Goal: Task Accomplishment & Management: Complete application form

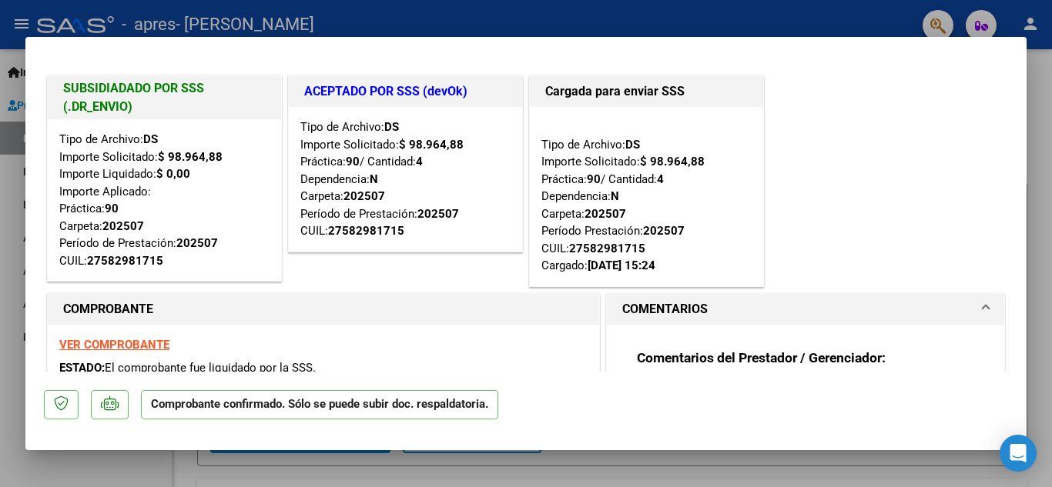
type input "$ 0,00"
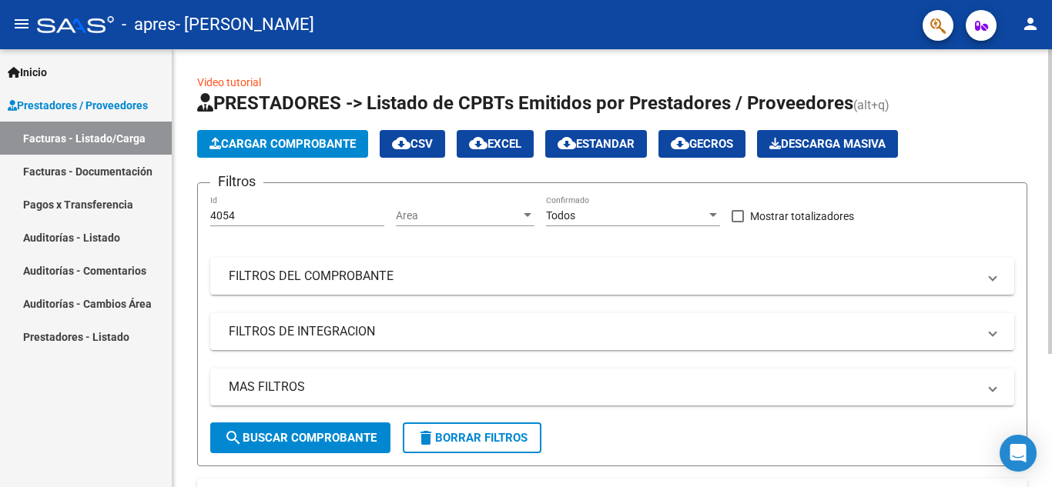
click at [241, 142] on span "Cargar Comprobante" at bounding box center [282, 144] width 146 height 14
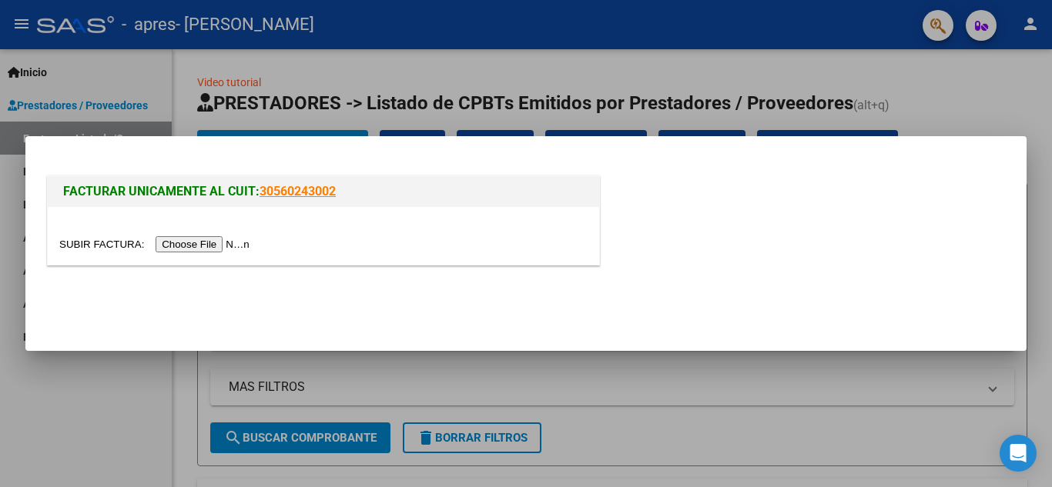
click at [212, 253] on div at bounding box center [323, 236] width 551 height 58
click at [186, 246] on input "file" at bounding box center [156, 244] width 195 height 16
click at [229, 240] on input "file" at bounding box center [156, 244] width 195 height 16
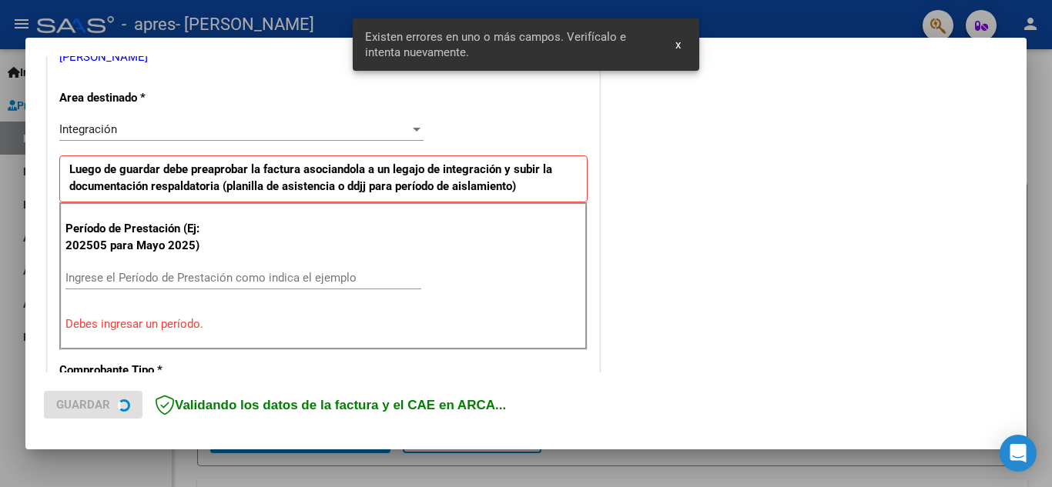
scroll to position [349, 0]
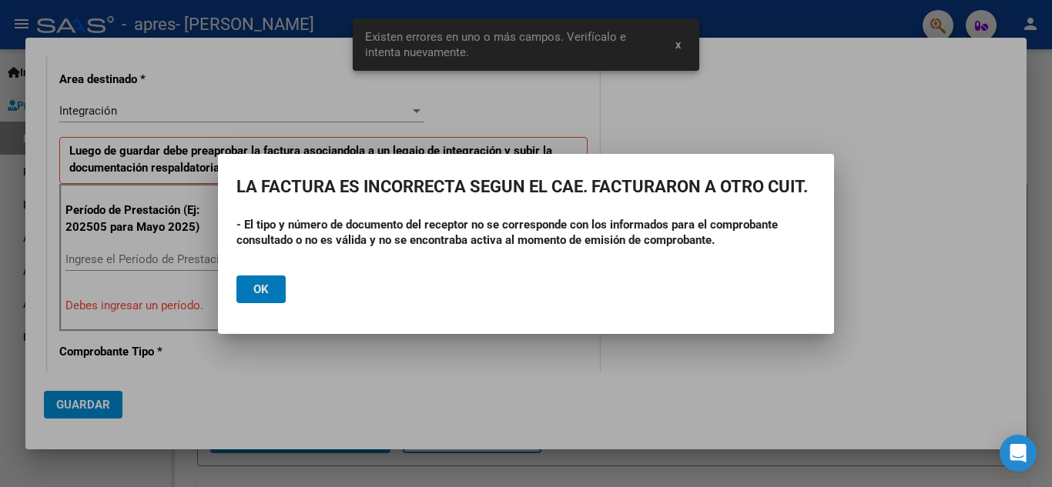
click at [251, 295] on button "Ok" at bounding box center [260, 290] width 49 height 28
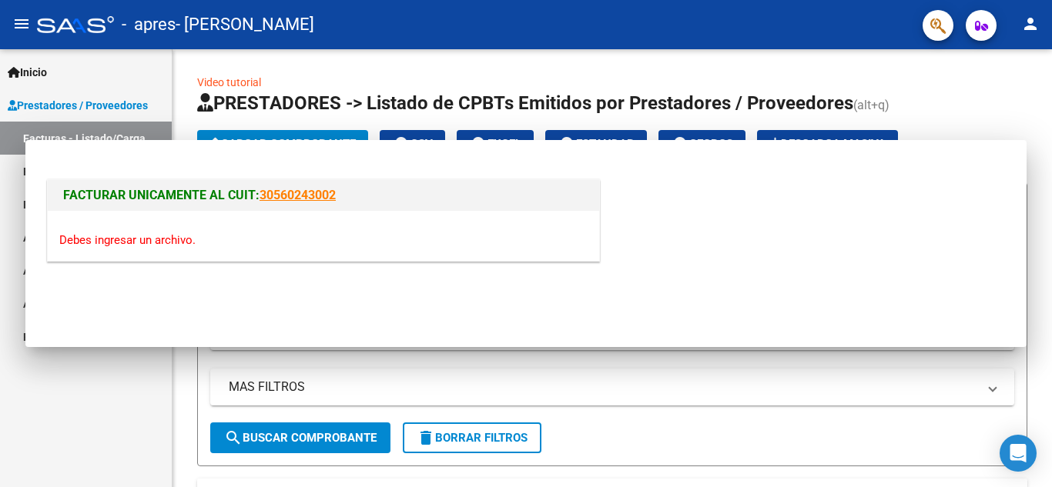
scroll to position [0, 0]
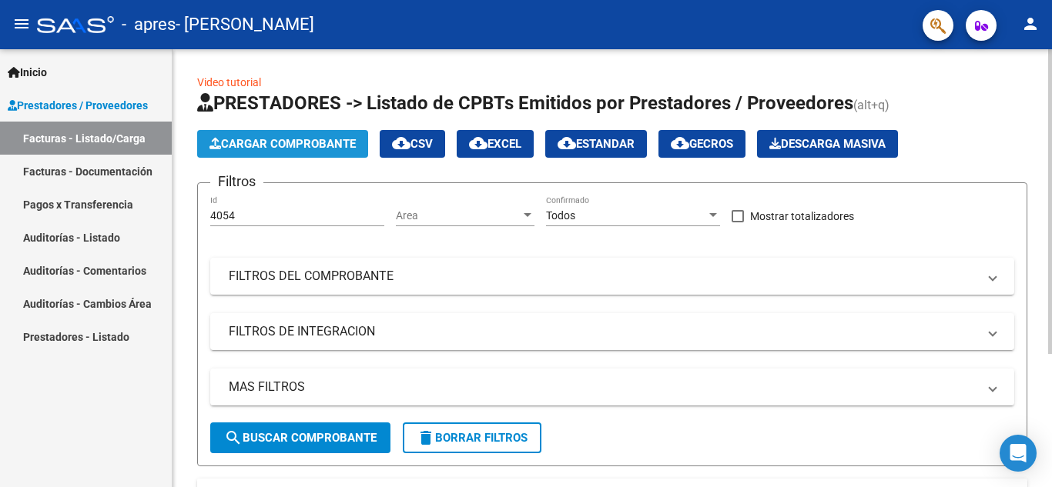
click at [246, 137] on span "Cargar Comprobante" at bounding box center [282, 144] width 146 height 14
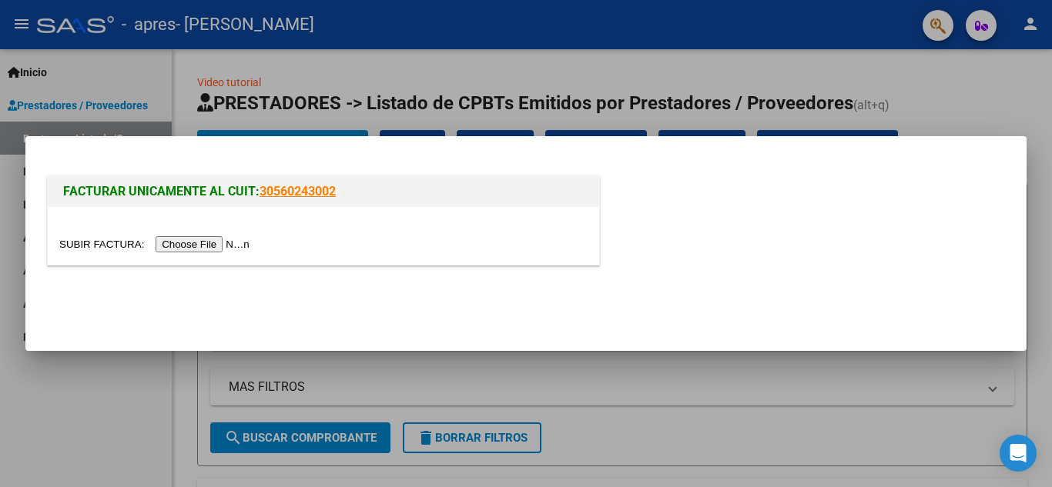
click at [218, 247] on input "file" at bounding box center [156, 244] width 195 height 16
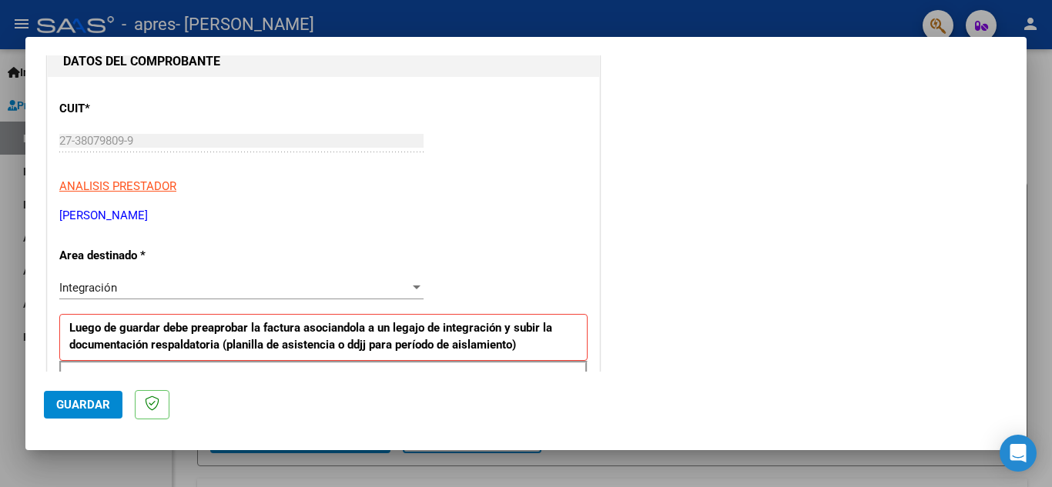
scroll to position [176, 0]
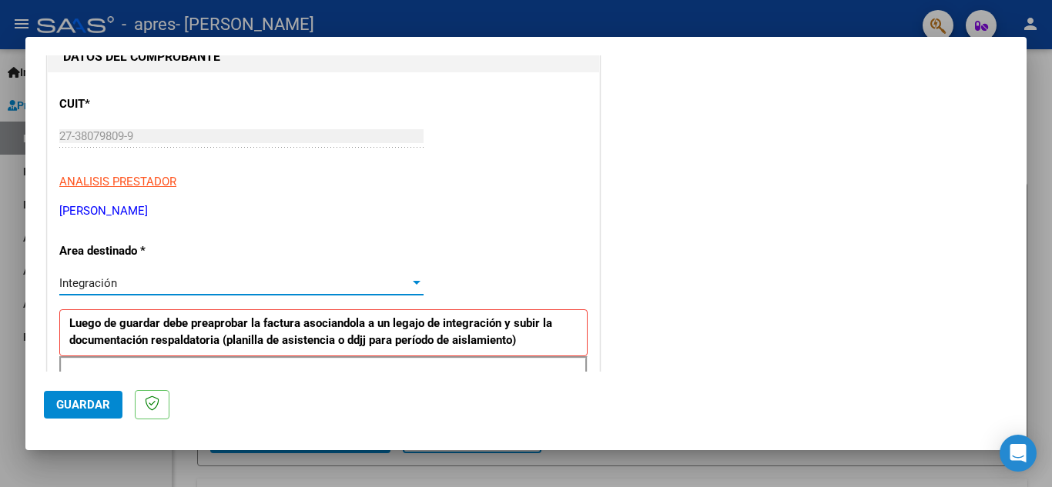
click at [324, 285] on div "Integración" at bounding box center [234, 283] width 350 height 14
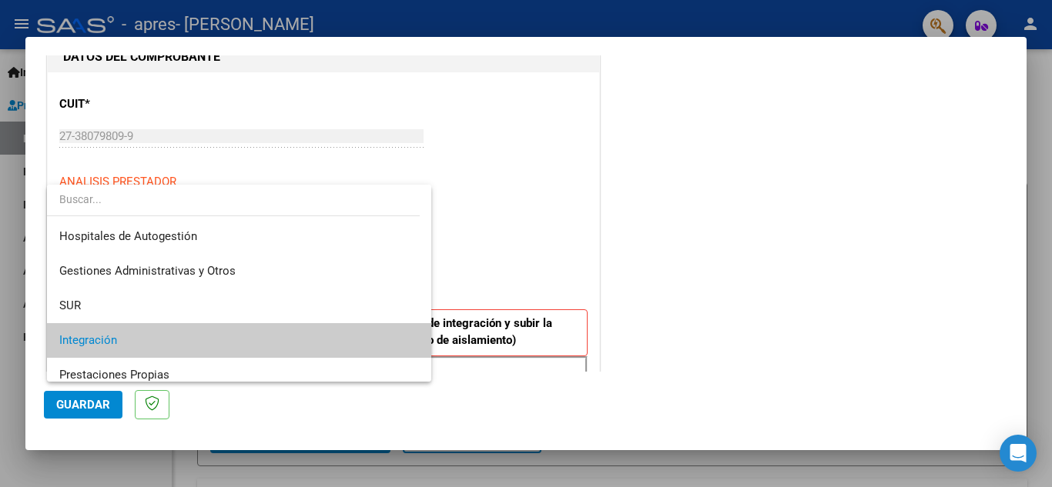
scroll to position [58, 0]
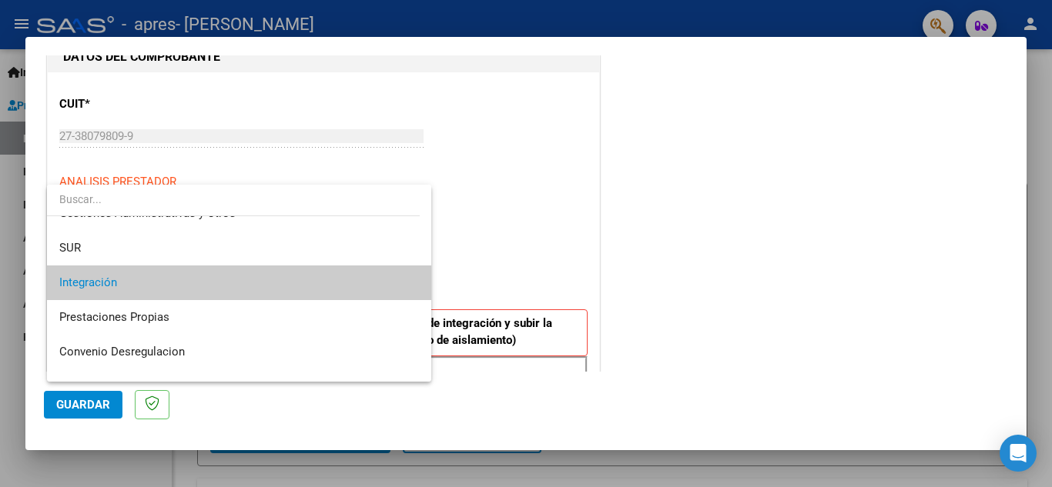
click at [324, 284] on span "Integración" at bounding box center [239, 283] width 360 height 35
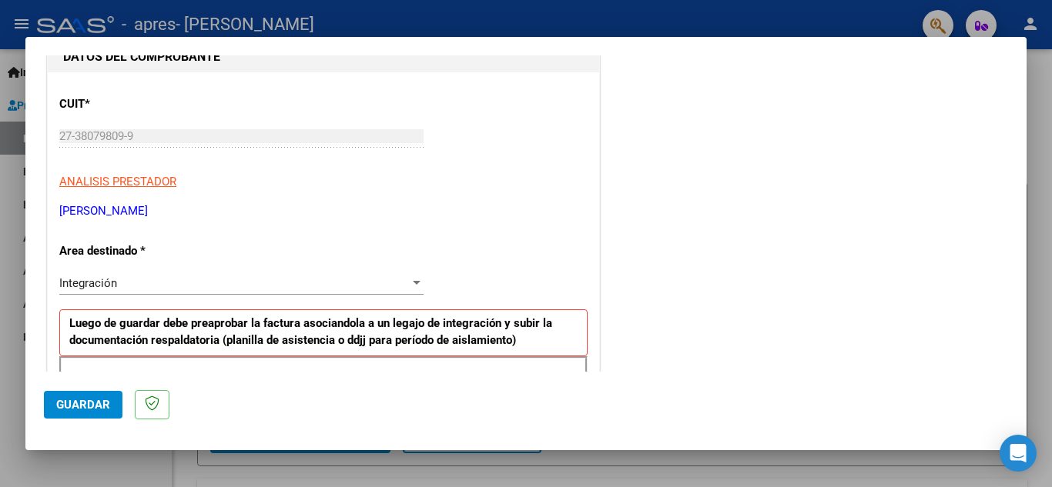
click at [257, 278] on div "Integración" at bounding box center [234, 283] width 350 height 14
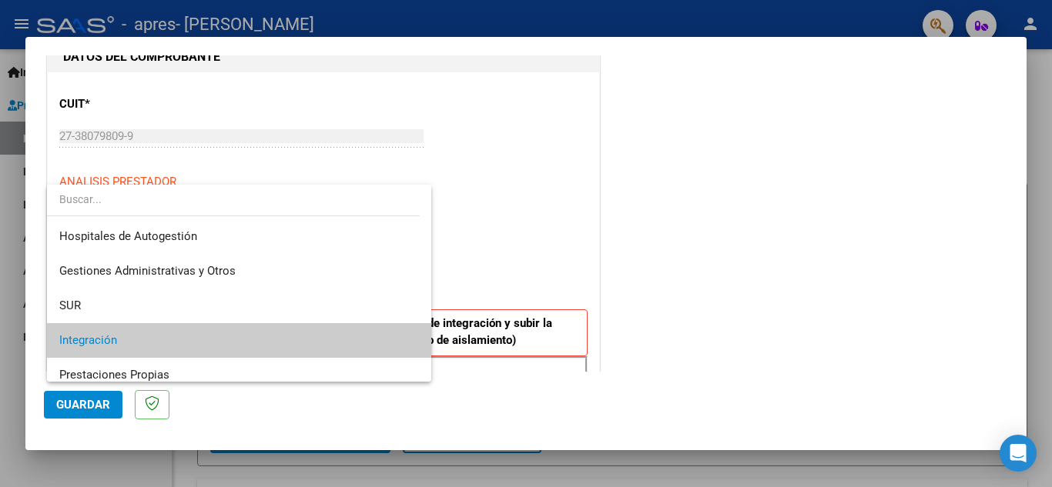
scroll to position [115, 0]
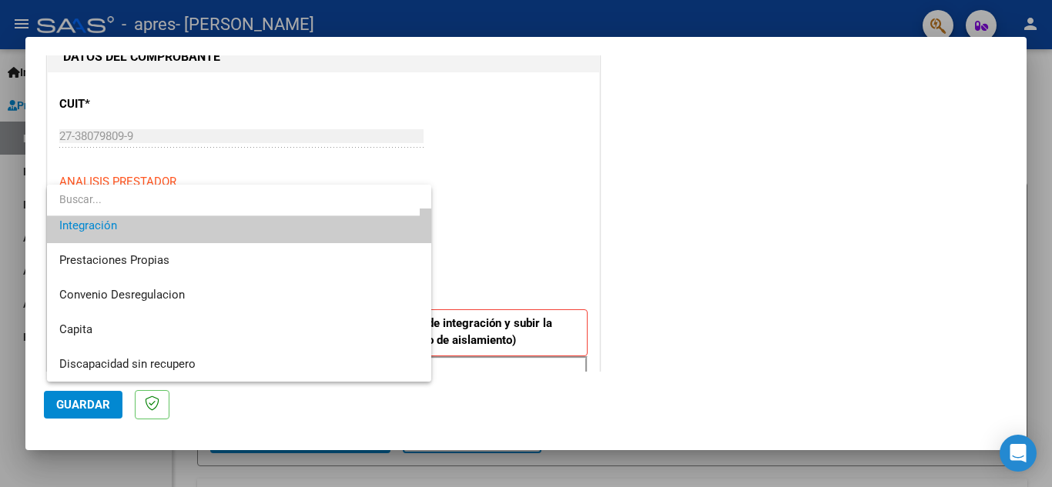
click at [559, 260] on div at bounding box center [526, 243] width 1052 height 487
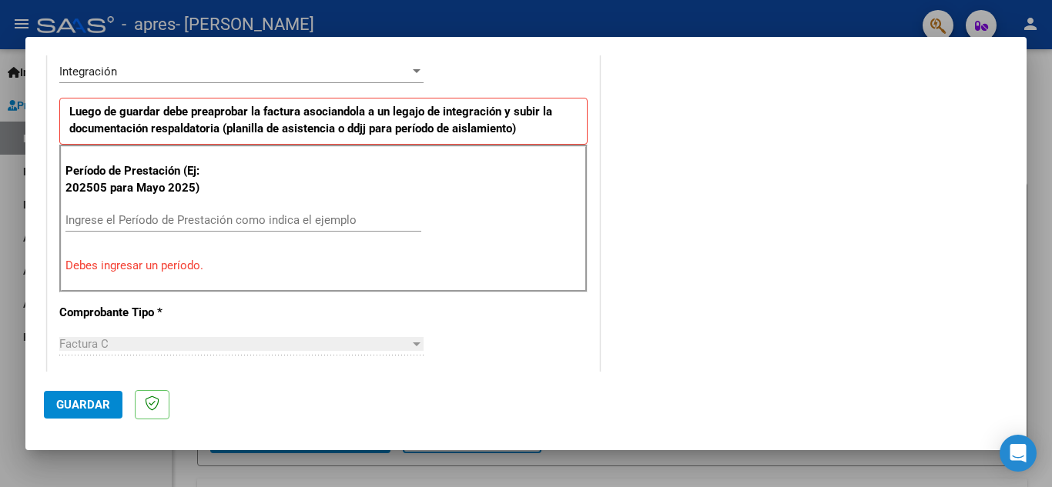
scroll to position [395, 0]
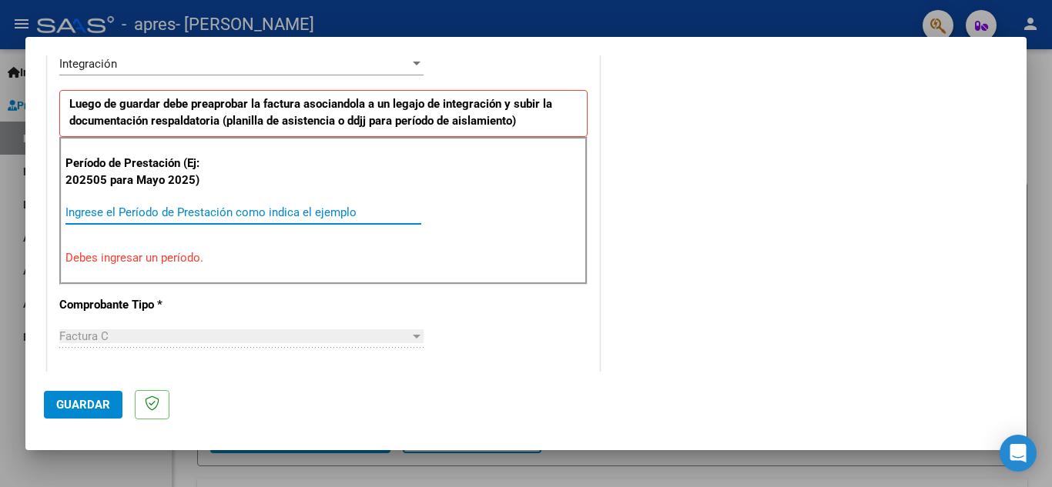
click at [246, 210] on input "Ingrese el Período de Prestación como indica el ejemplo" at bounding box center [243, 213] width 356 height 14
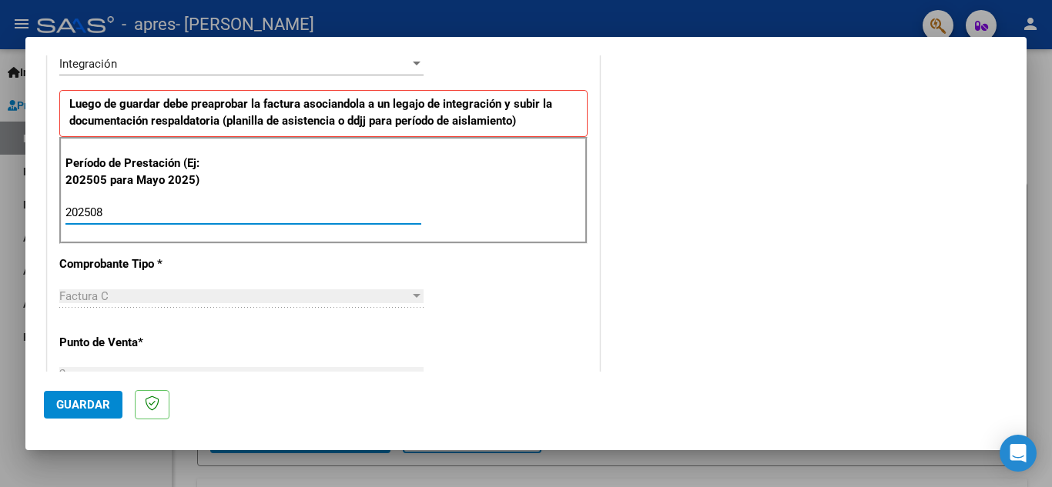
type input "202508"
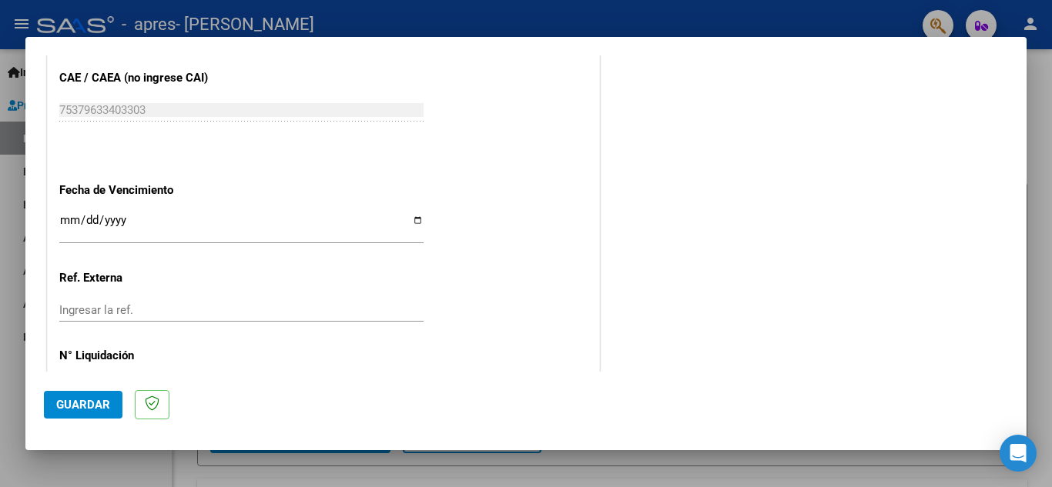
scroll to position [996, 0]
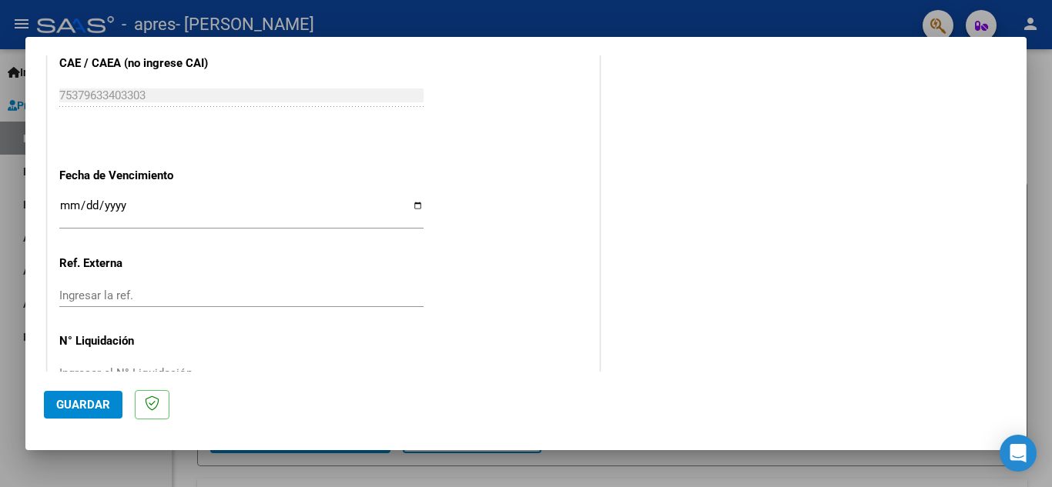
click at [412, 199] on input "Ingresar la fecha" at bounding box center [241, 211] width 364 height 25
click at [411, 208] on input "Ingresar la fecha" at bounding box center [241, 211] width 364 height 25
type input "[DATE]"
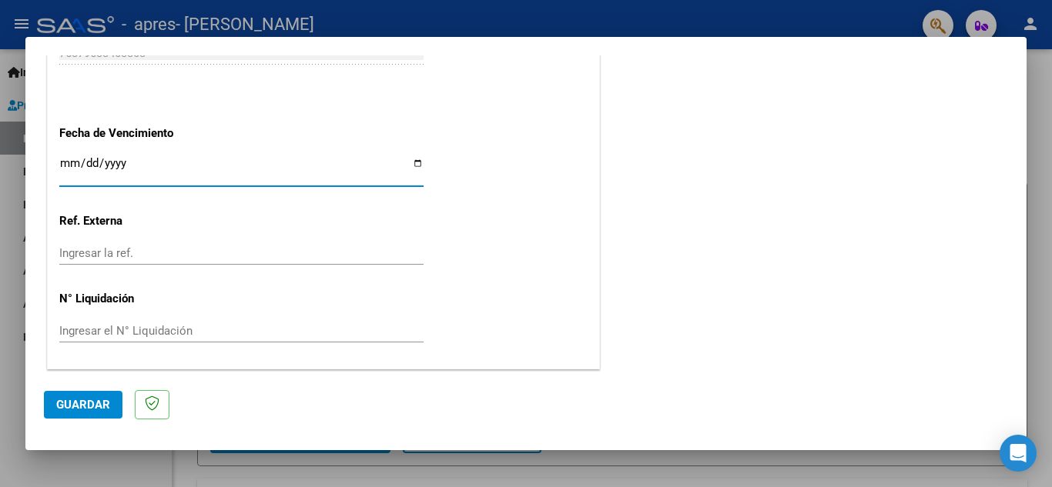
scroll to position [1039, 0]
click at [74, 409] on span "Guardar" at bounding box center [83, 405] width 54 height 14
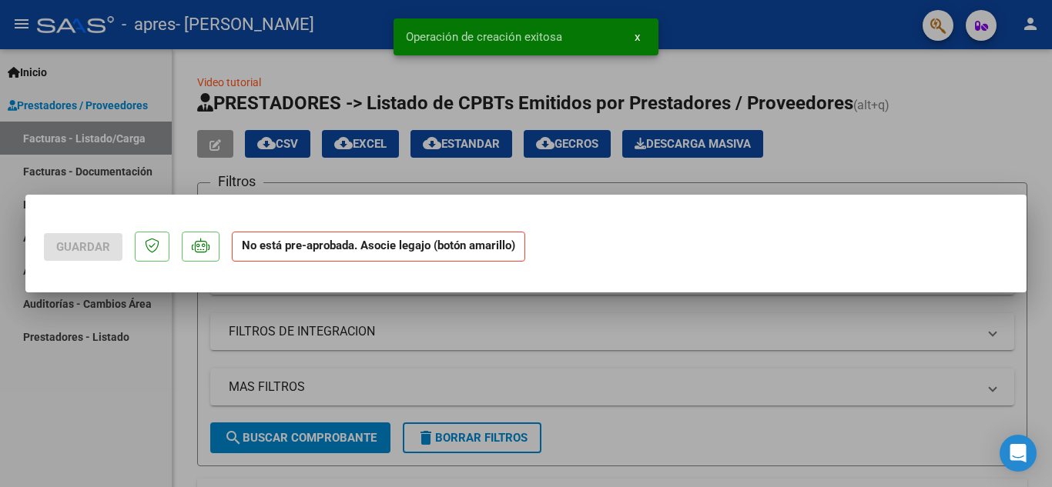
scroll to position [0, 0]
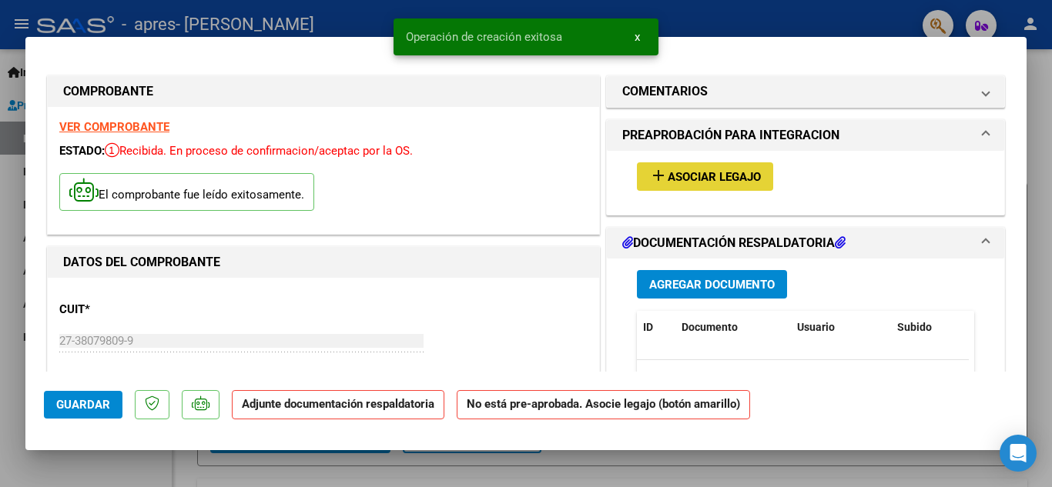
click at [691, 164] on button "add Asociar Legajo" at bounding box center [705, 176] width 136 height 28
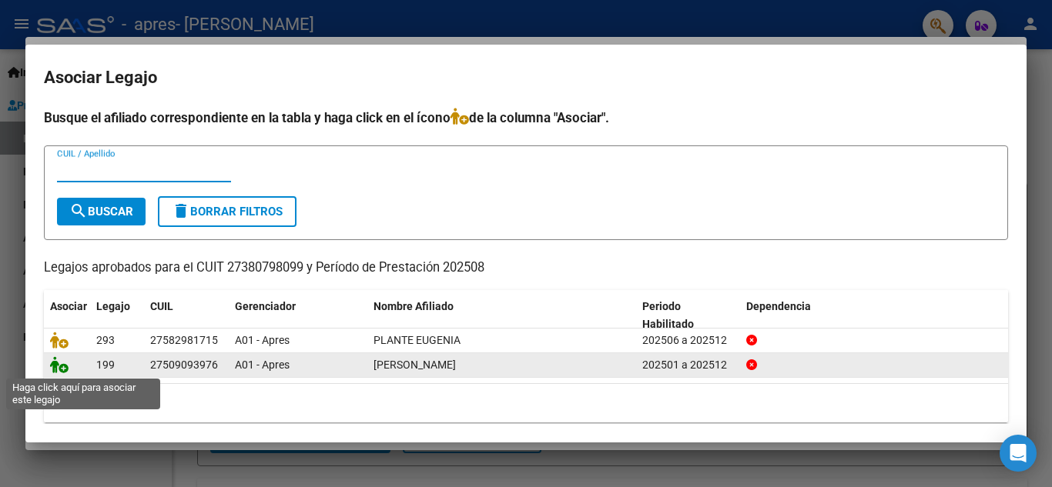
click at [64, 366] on icon at bounding box center [59, 364] width 18 height 17
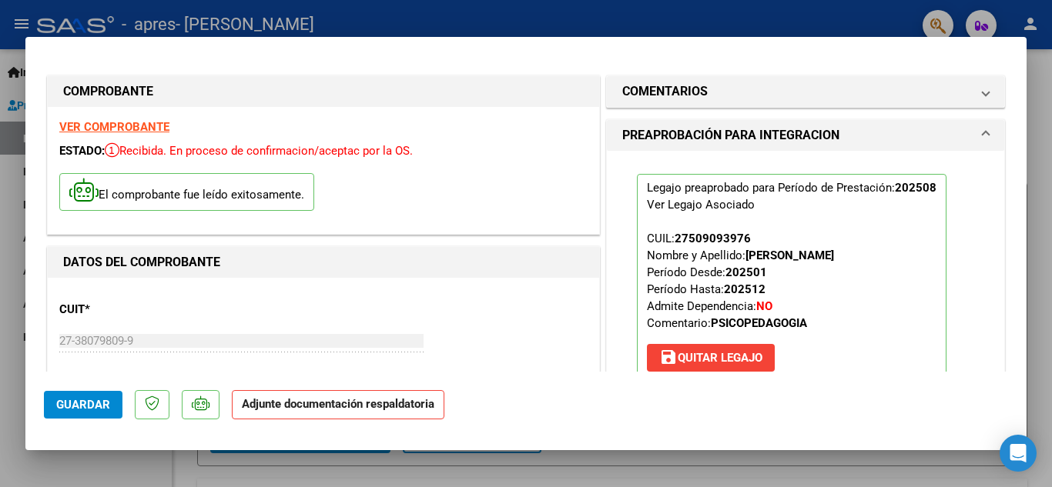
click at [304, 409] on strong "Adjunte documentación respaldatoria" at bounding box center [338, 404] width 192 height 14
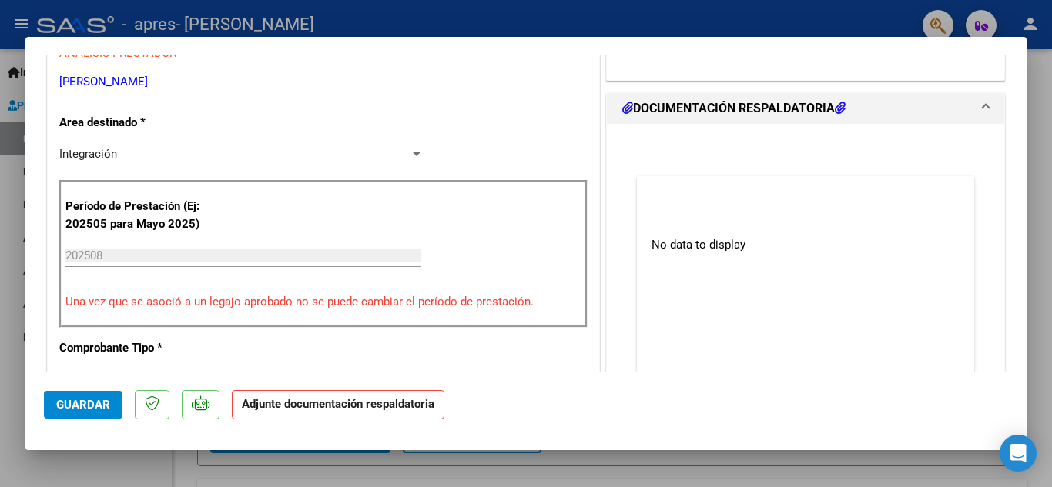
scroll to position [342, 0]
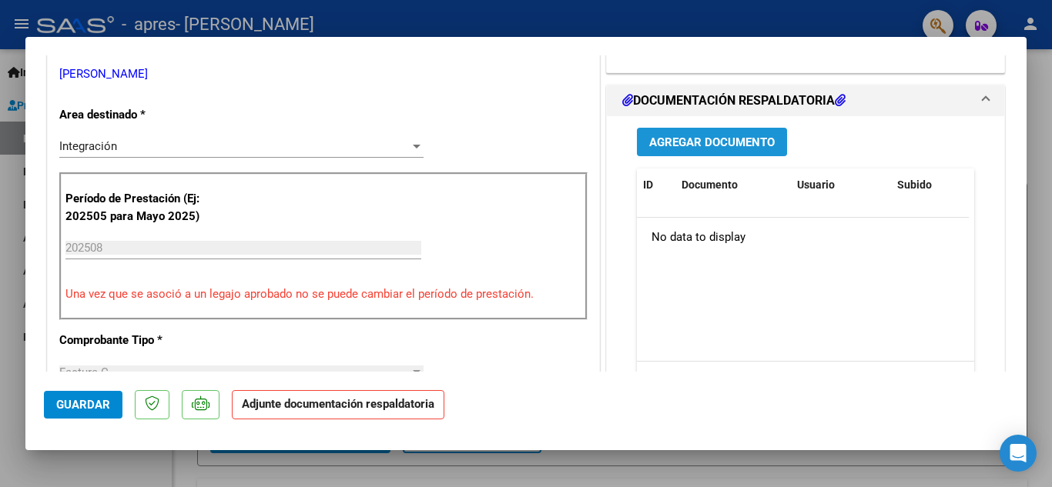
click at [722, 135] on span "Agregar Documento" at bounding box center [712, 142] width 126 height 14
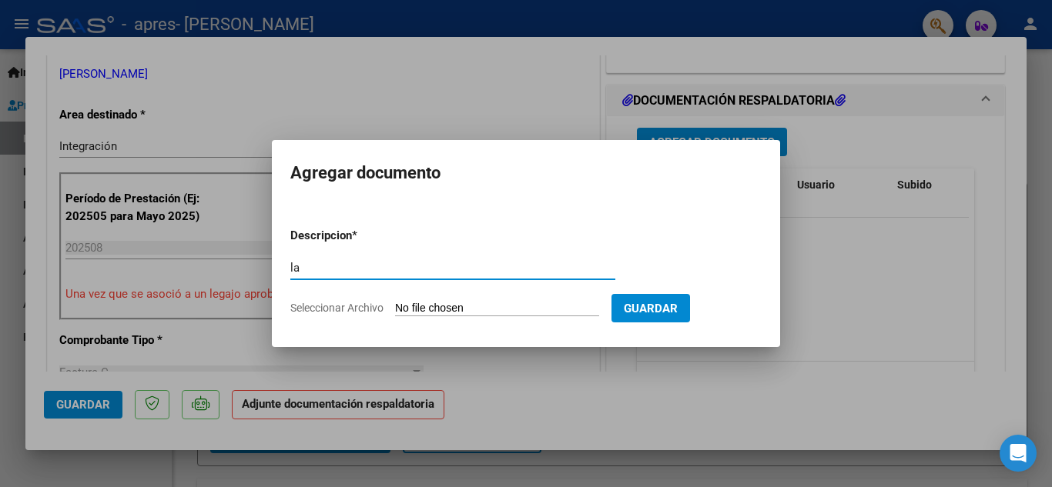
type input "l"
type input "planilla de asistencia"
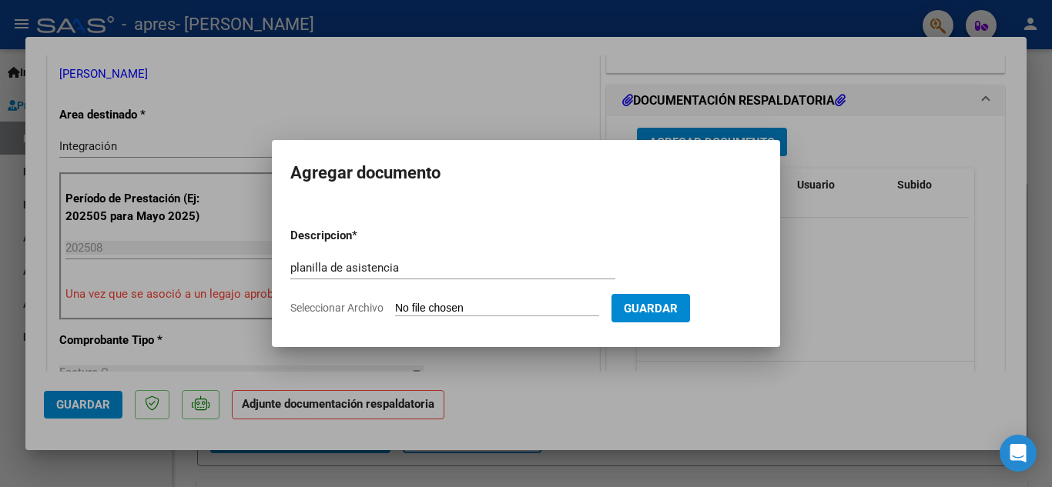
click at [567, 306] on input "Seleccionar Archivo" at bounding box center [497, 309] width 204 height 15
type input "C:\fakepath\planilla valen mongelos agosto.pdf"
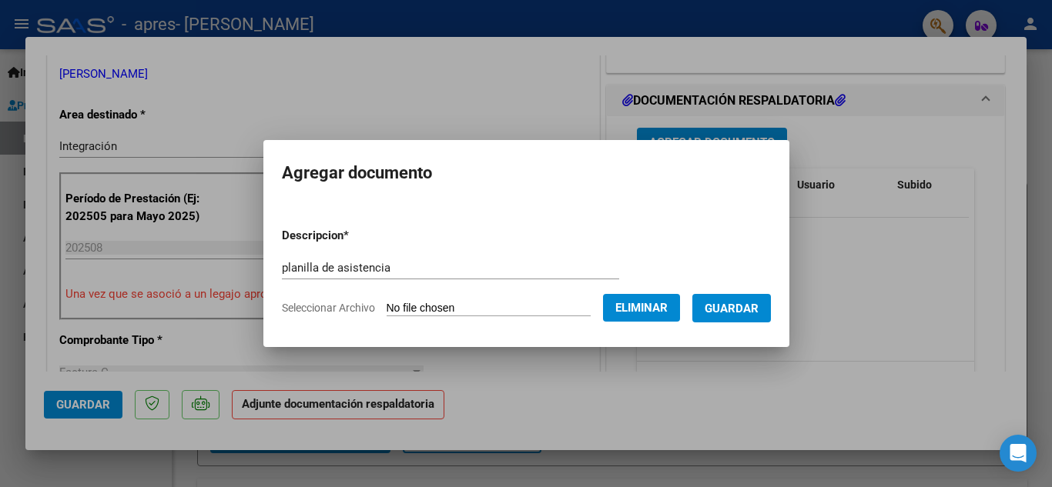
click at [745, 307] on span "Guardar" at bounding box center [732, 309] width 54 height 14
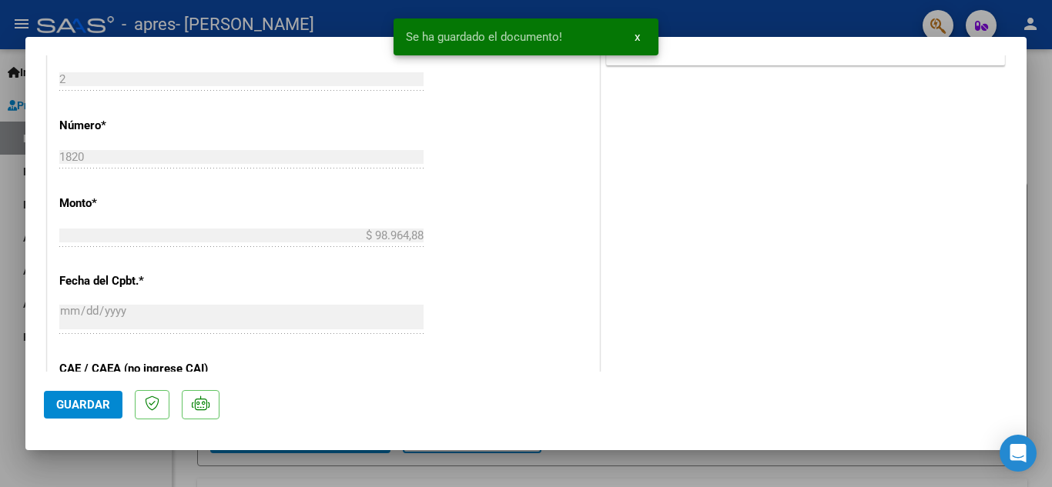
scroll to position [716, 0]
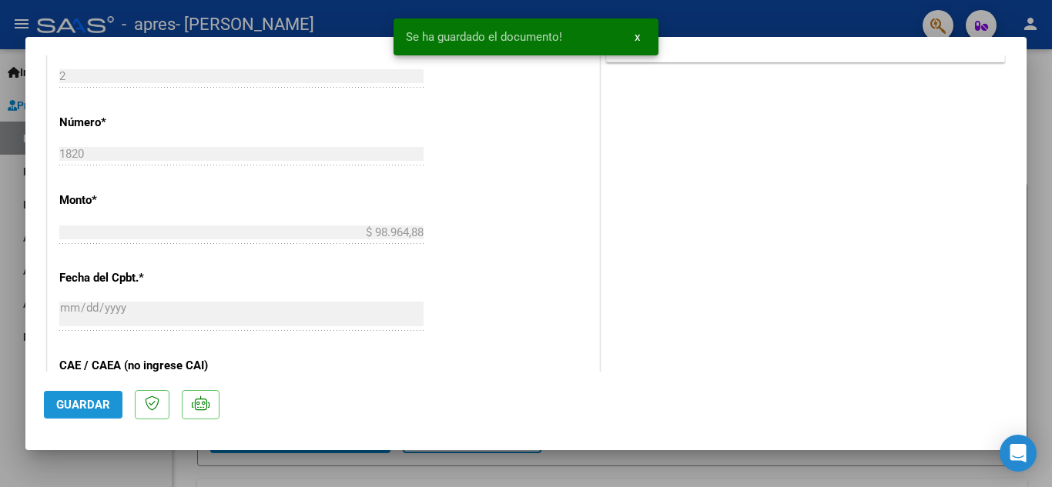
click at [62, 414] on button "Guardar" at bounding box center [83, 405] width 79 height 28
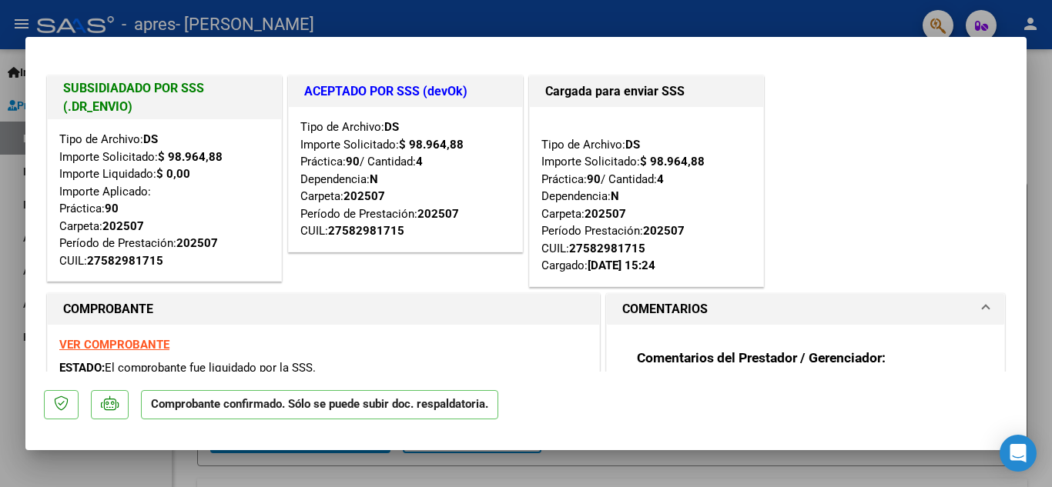
type input "$ 0,00"
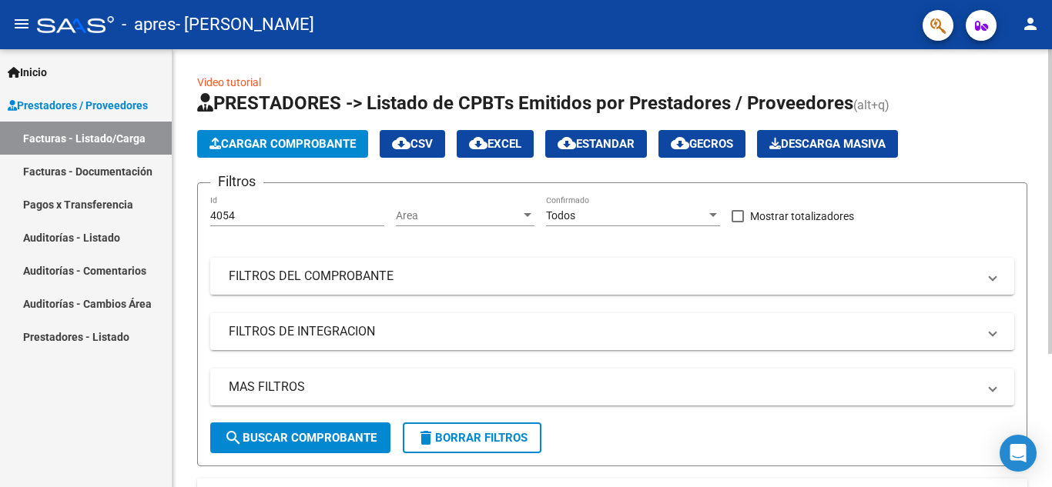
click at [316, 149] on span "Cargar Comprobante" at bounding box center [282, 144] width 146 height 14
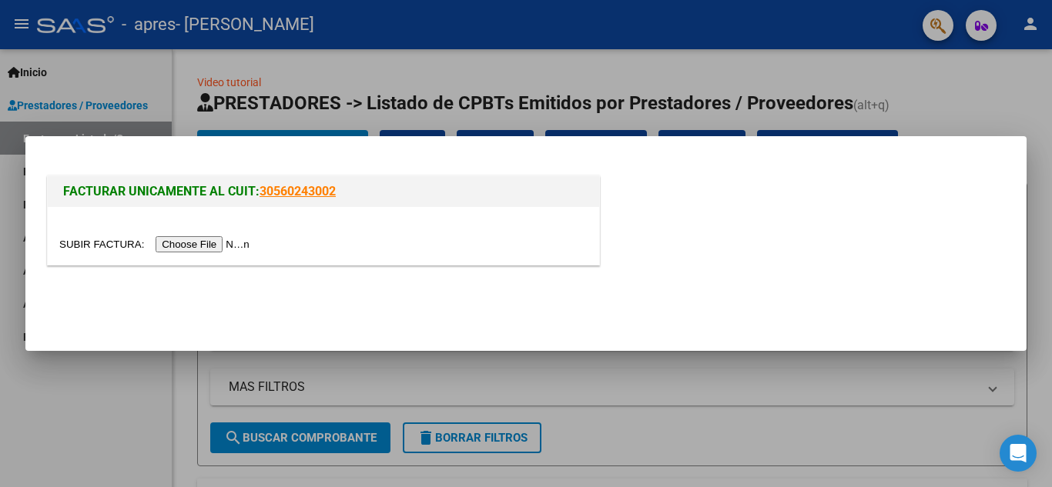
click at [217, 238] on input "file" at bounding box center [156, 244] width 195 height 16
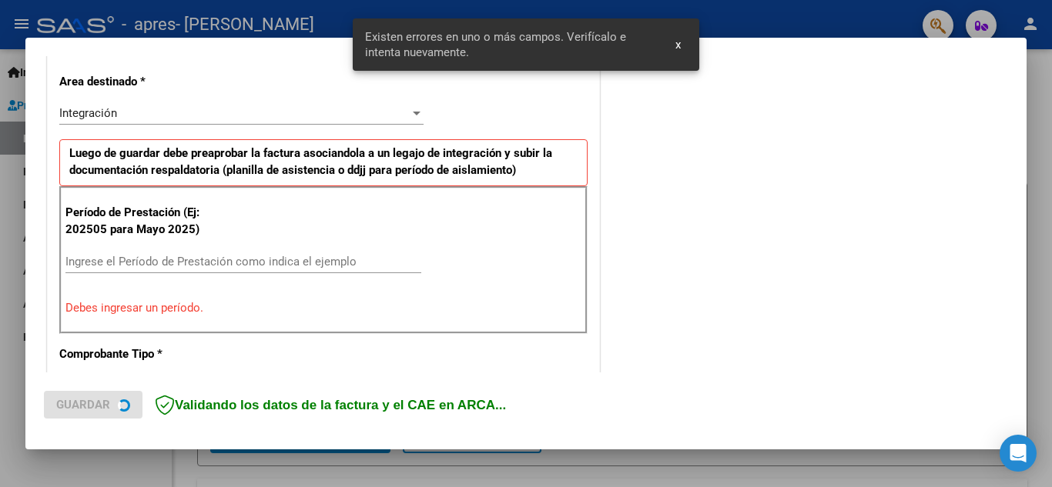
scroll to position [378, 0]
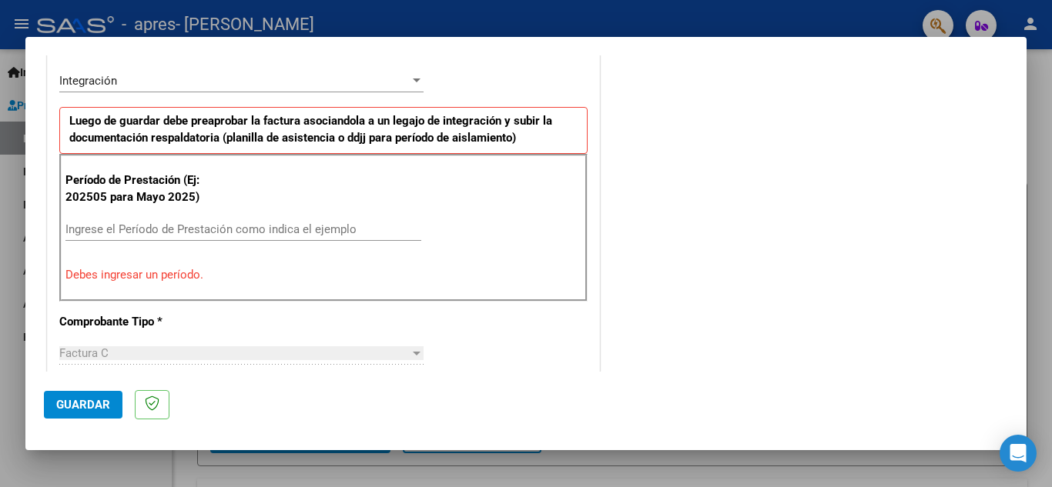
click at [678, 46] on mat-dialog-container "COMPROBANTE VER COMPROBANTE El comprobante fue leído exitosamente. DATOS DEL CO…" at bounding box center [525, 244] width 1001 height 414
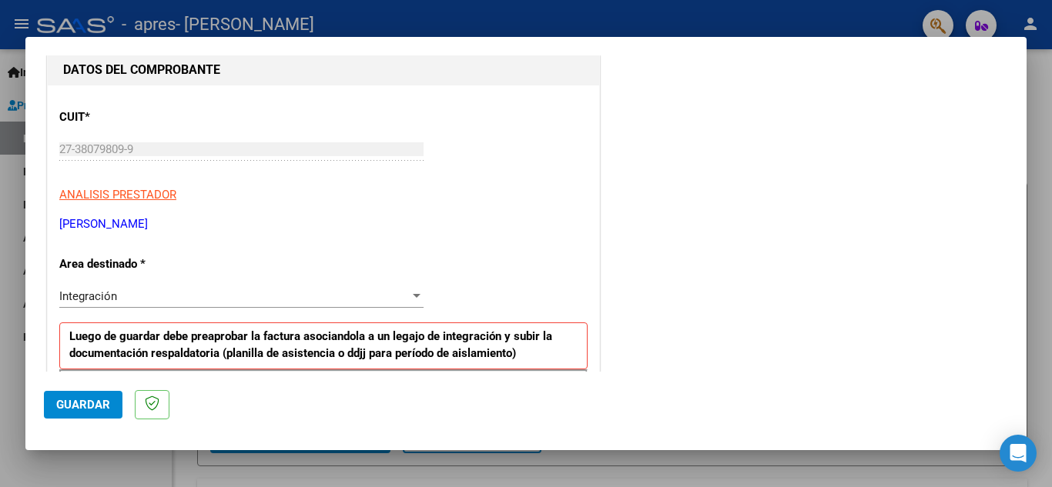
scroll to position [226, 0]
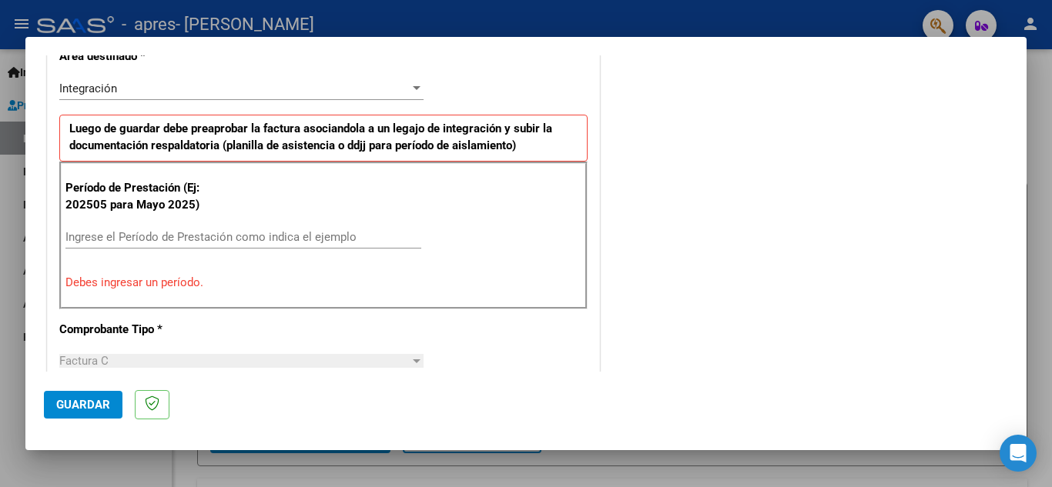
scroll to position [382, 0]
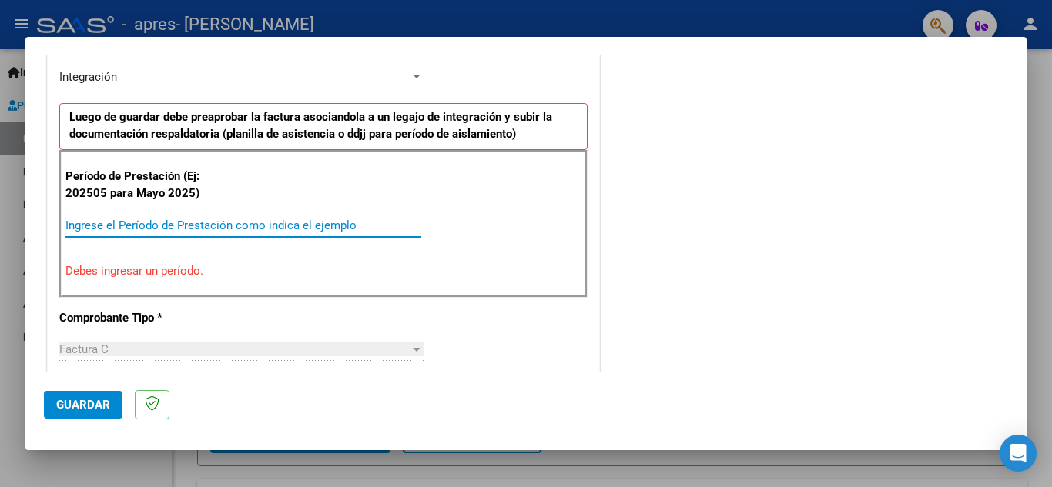
click at [206, 221] on input "Ingrese el Período de Prestación como indica el ejemplo" at bounding box center [243, 226] width 356 height 14
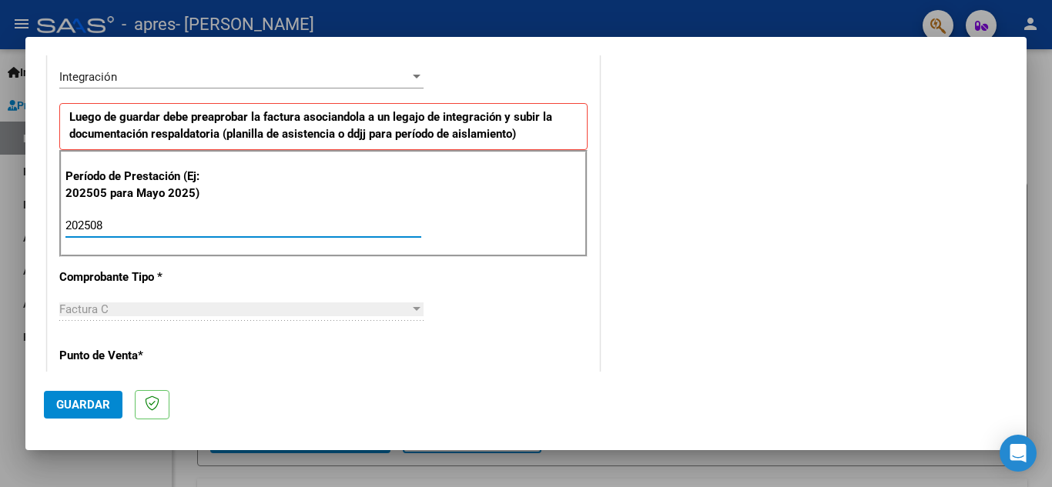
type input "202508"
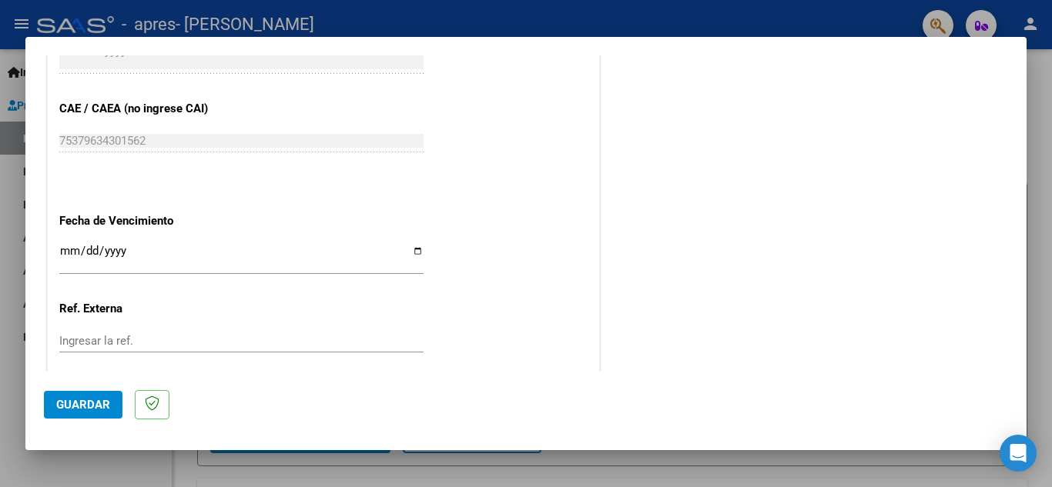
scroll to position [957, 0]
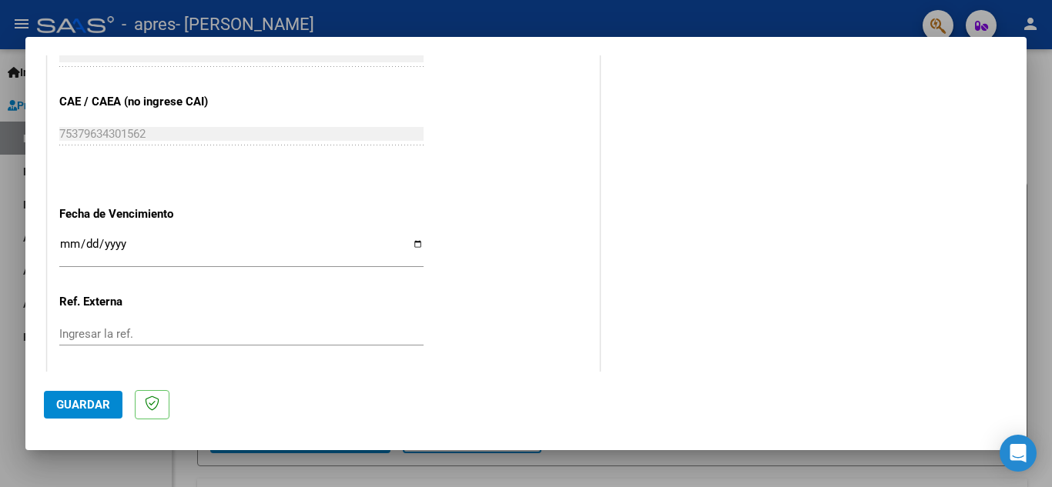
click at [411, 246] on input "Ingresar la fecha" at bounding box center [241, 250] width 364 height 25
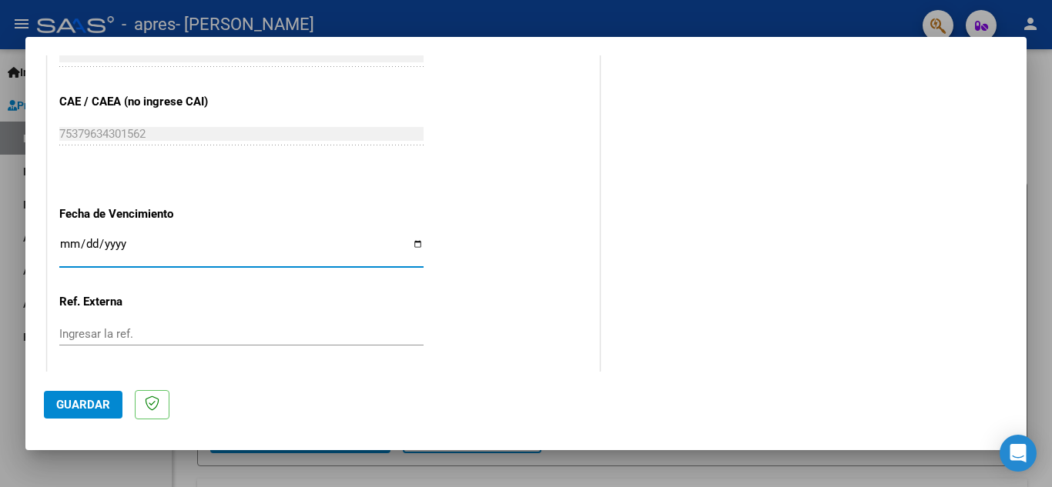
type input "[DATE]"
click at [85, 413] on button "Guardar" at bounding box center [83, 405] width 79 height 28
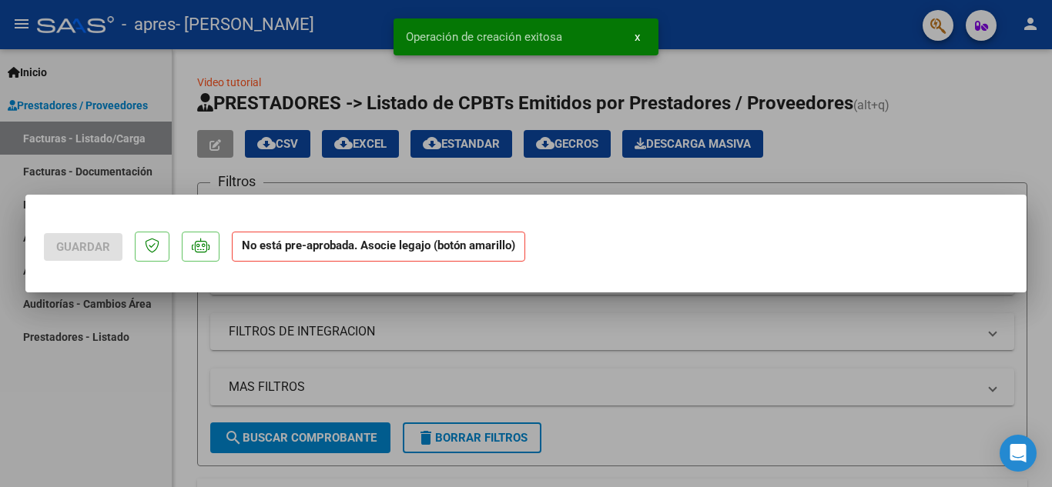
scroll to position [0, 0]
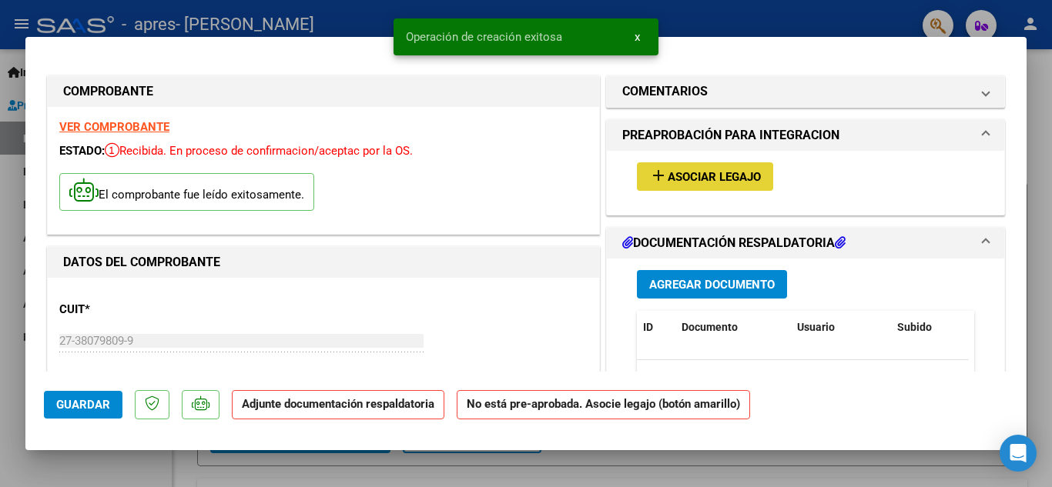
click at [688, 179] on span "Asociar Legajo" at bounding box center [714, 177] width 93 height 14
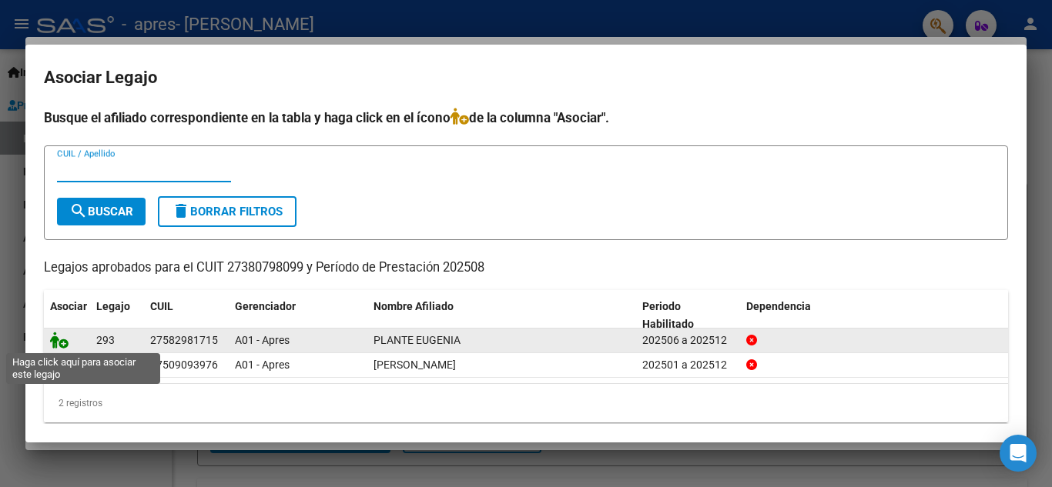
click at [65, 346] on icon at bounding box center [59, 340] width 18 height 17
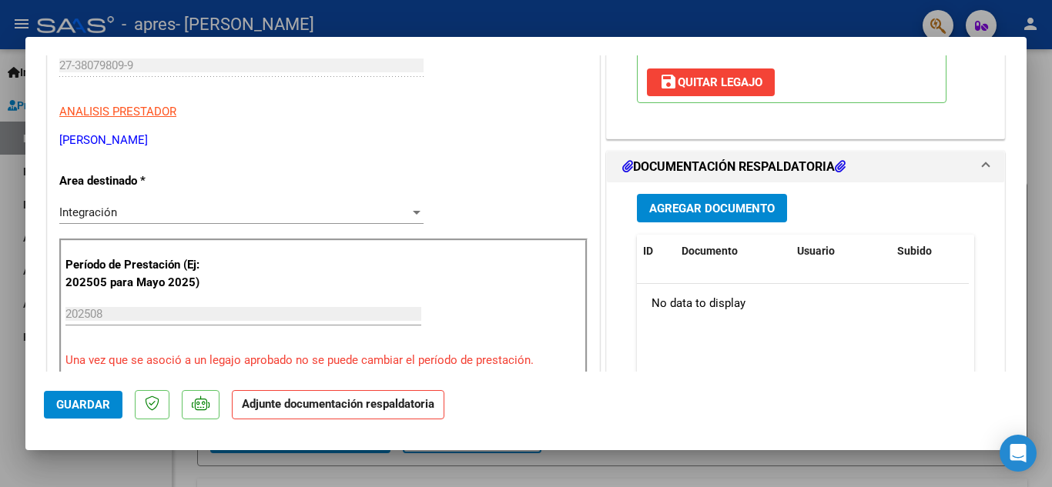
scroll to position [283, 0]
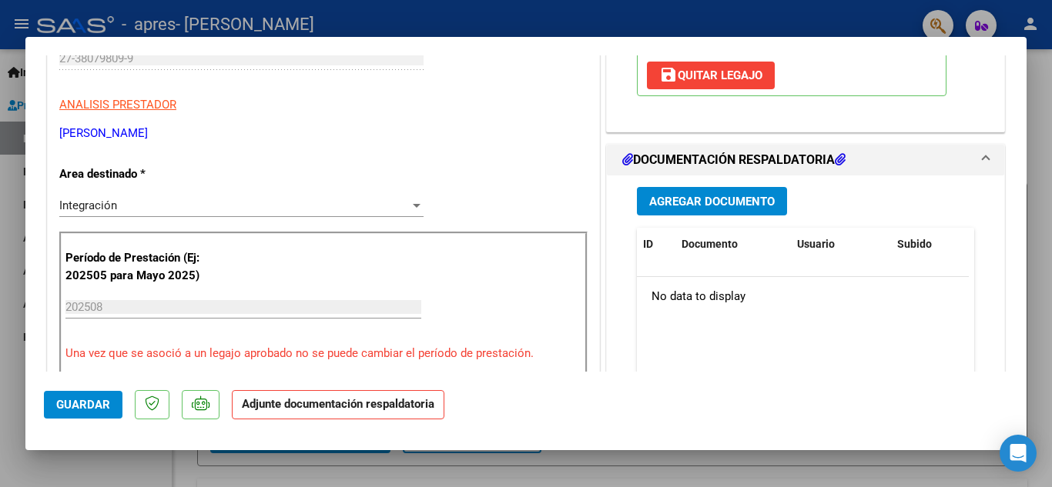
drag, startPoint x: 1006, startPoint y: 151, endPoint x: 1002, endPoint y: 181, distance: 30.2
click at [1002, 181] on mat-dialog-content "COMPROBANTE VER COMPROBANTE ESTADO: Recibida. En proceso de confirmacion/acepta…" at bounding box center [525, 213] width 1001 height 316
click at [707, 196] on span "Agregar Documento" at bounding box center [712, 202] width 126 height 14
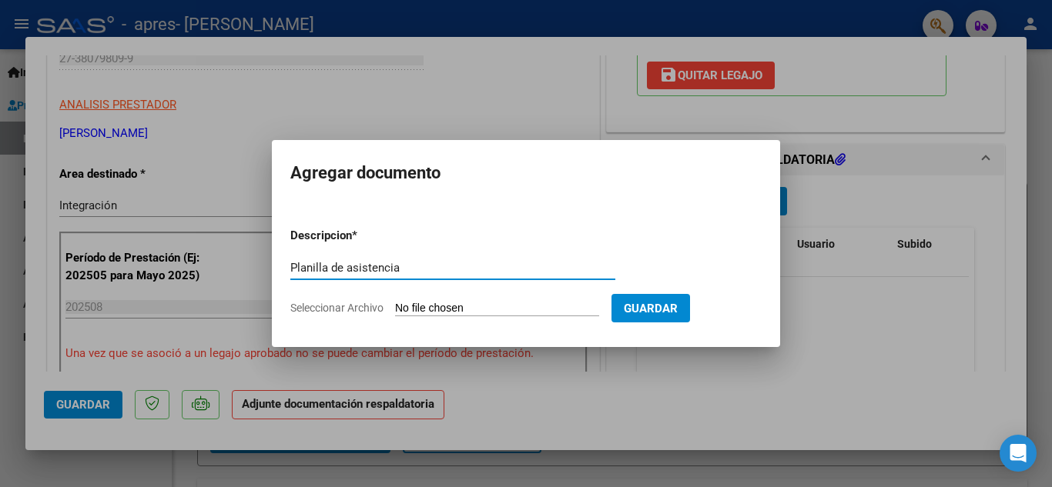
type input "Planilla de asistencia"
click at [523, 302] on input "Seleccionar Archivo" at bounding box center [497, 309] width 204 height 15
type input "C:\fakepath\planilla [PERSON_NAME].pdf"
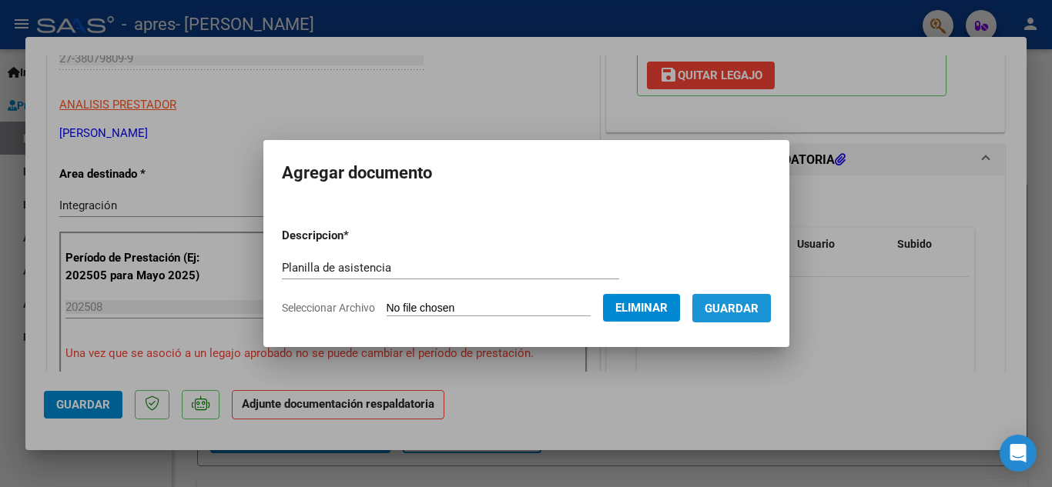
click at [729, 316] on button "Guardar" at bounding box center [731, 308] width 79 height 28
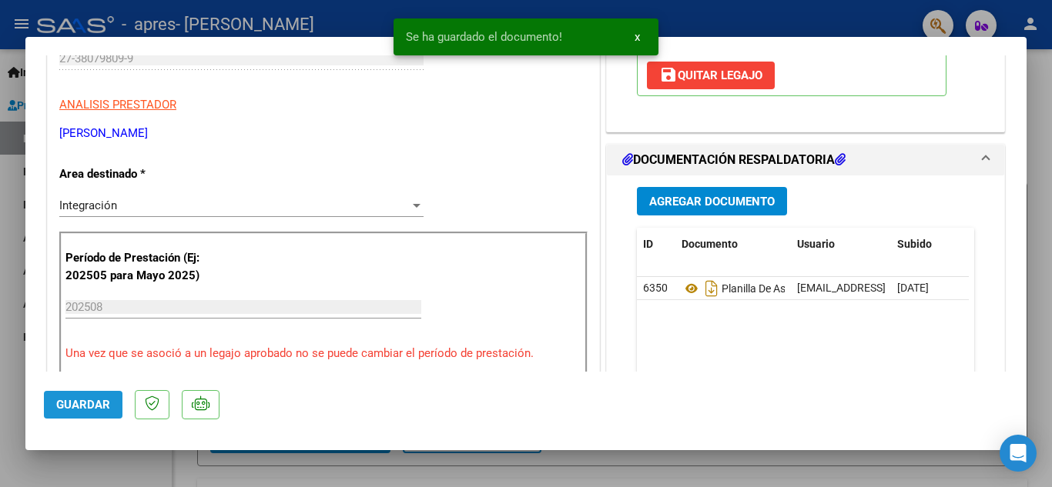
click at [78, 411] on span "Guardar" at bounding box center [83, 405] width 54 height 14
type input "$ 0,00"
